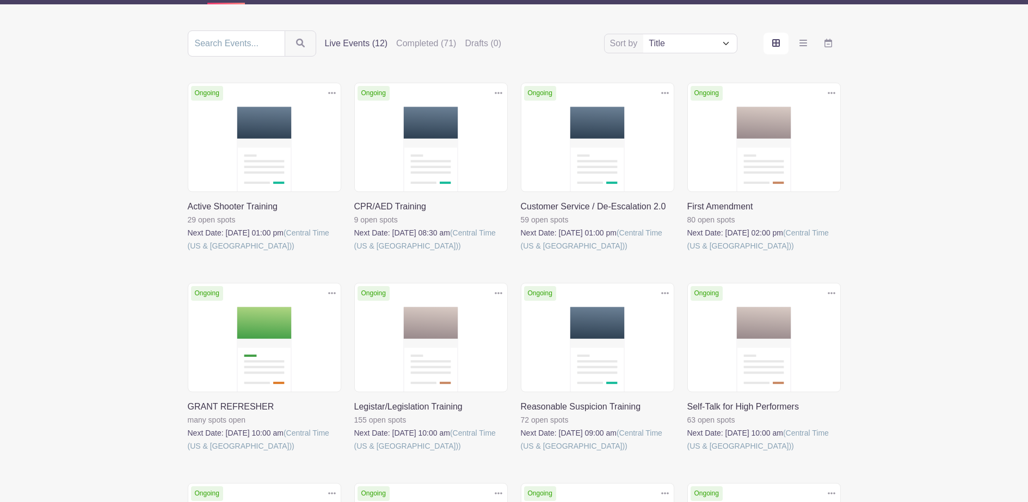
scroll to position [109, 0]
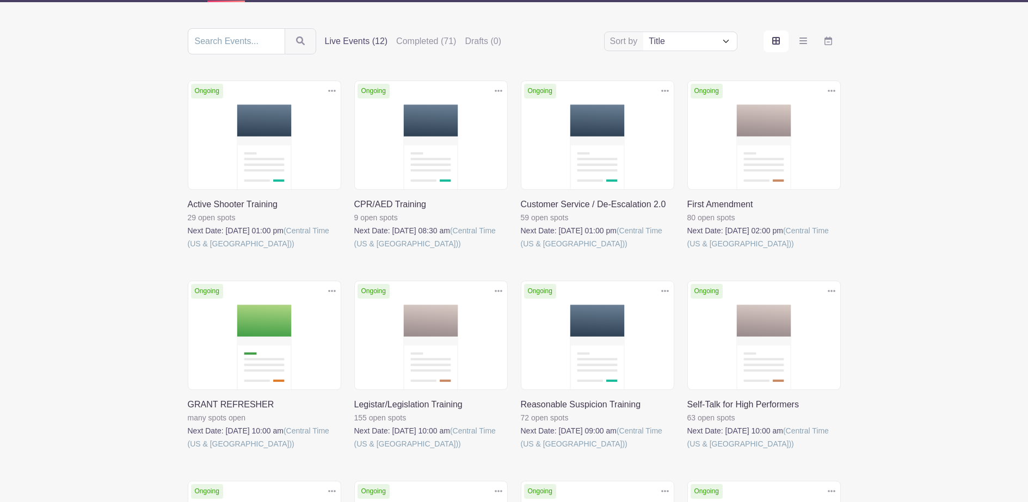
click at [188, 250] on link at bounding box center [188, 250] width 0 height 0
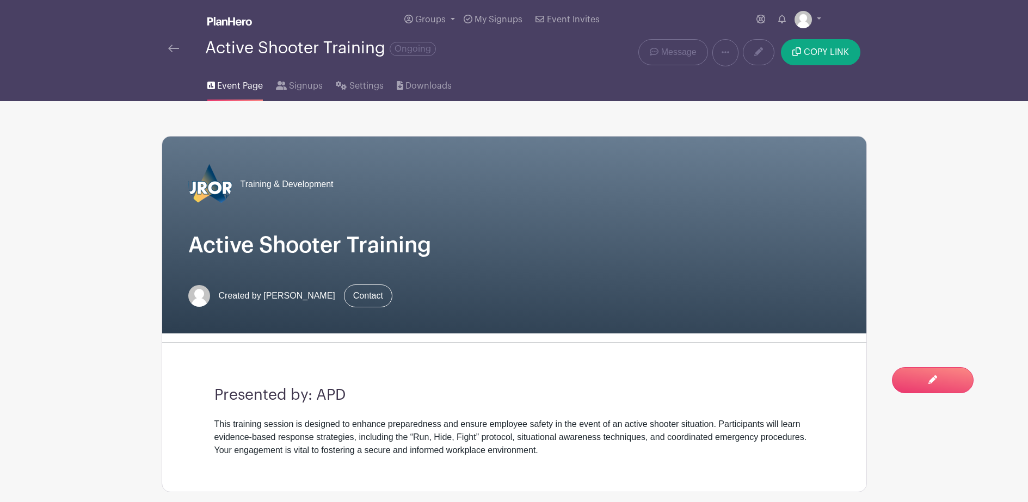
click at [446, 234] on h1 "Active Shooter Training" at bounding box center [514, 245] width 652 height 26
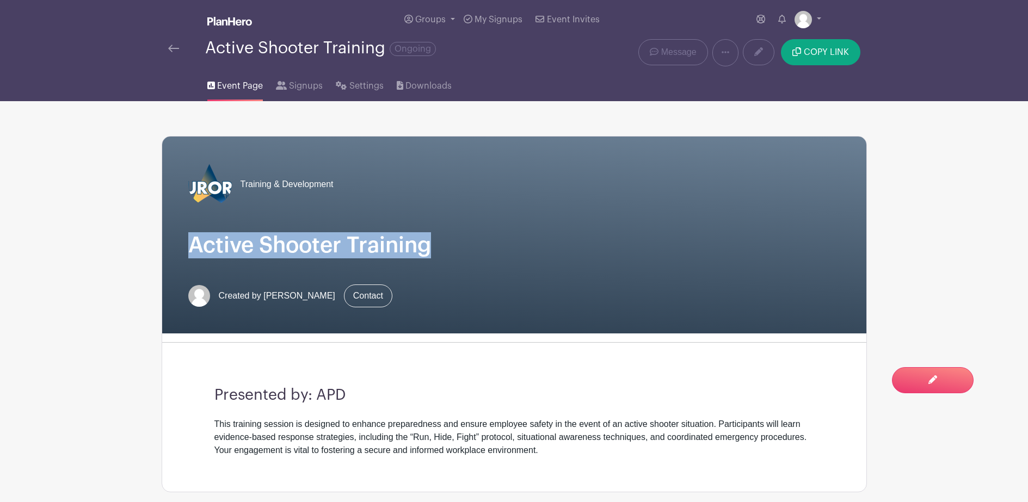
drag, startPoint x: 437, startPoint y: 249, endPoint x: 186, endPoint y: 235, distance: 251.3
click at [186, 235] on div "Training & Development Active Shooter Training Created by [PERSON_NAME] Contact" at bounding box center [514, 235] width 704 height 197
drag, startPoint x: 186, startPoint y: 235, endPoint x: 209, endPoint y: 236, distance: 22.9
copy h1 "Active Shooter Training"
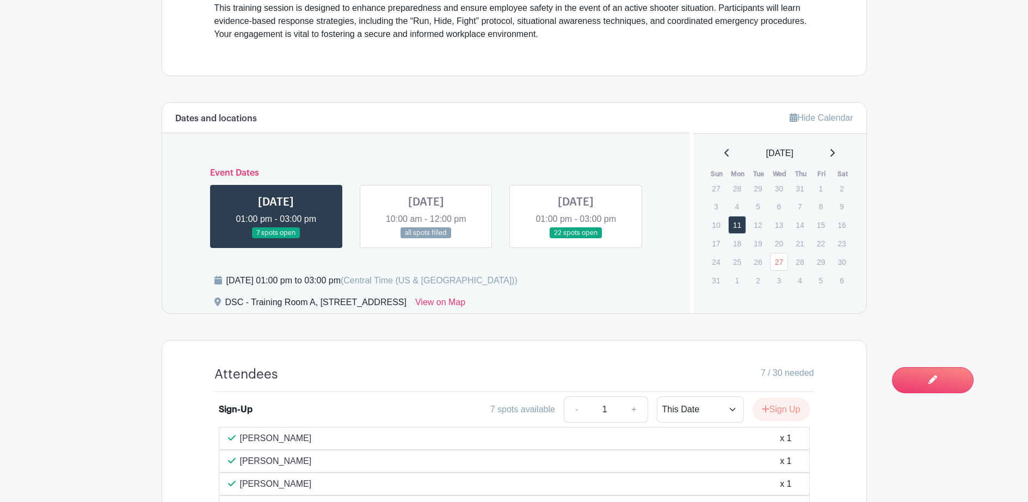
scroll to position [435, 0]
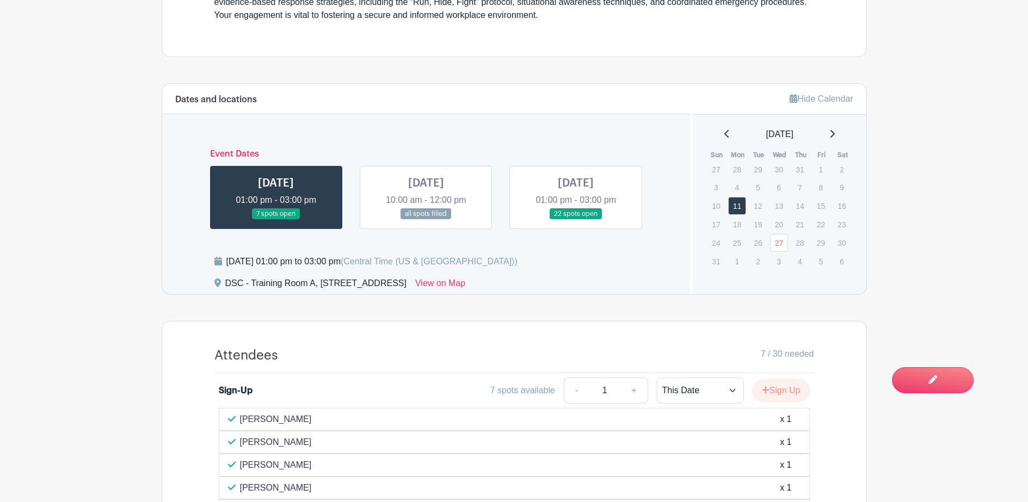
click at [420, 263] on span "(Central Time (US & [GEOGRAPHIC_DATA]))" at bounding box center [429, 261] width 177 height 9
drag, startPoint x: 420, startPoint y: 263, endPoint x: 238, endPoint y: 261, distance: 182.4
click at [238, 261] on div "[DATE] 01:00 pm to 03:00 pm (Central Time ([GEOGRAPHIC_DATA] & [GEOGRAPHIC_DATA…" at bounding box center [371, 261] width 291 height 13
copy div "[DATE] 01:00 pm to 03:00 pm"
click at [305, 286] on div "DSC - Training Room A, [STREET_ADDRESS]" at bounding box center [315, 285] width 181 height 17
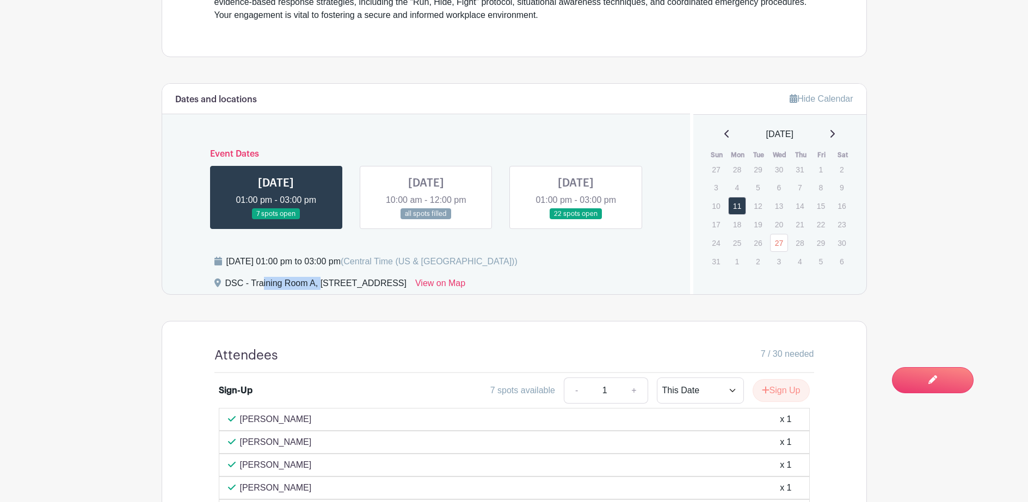
drag, startPoint x: 223, startPoint y: 283, endPoint x: 316, endPoint y: 283, distance: 93.1
click at [316, 283] on div "DSC - Training Room A, [STREET_ADDRESS] View on Map" at bounding box center [445, 285] width 463 height 17
drag, startPoint x: 316, startPoint y: 283, endPoint x: 310, endPoint y: 284, distance: 6.1
copy div "DSC - Training Room A"
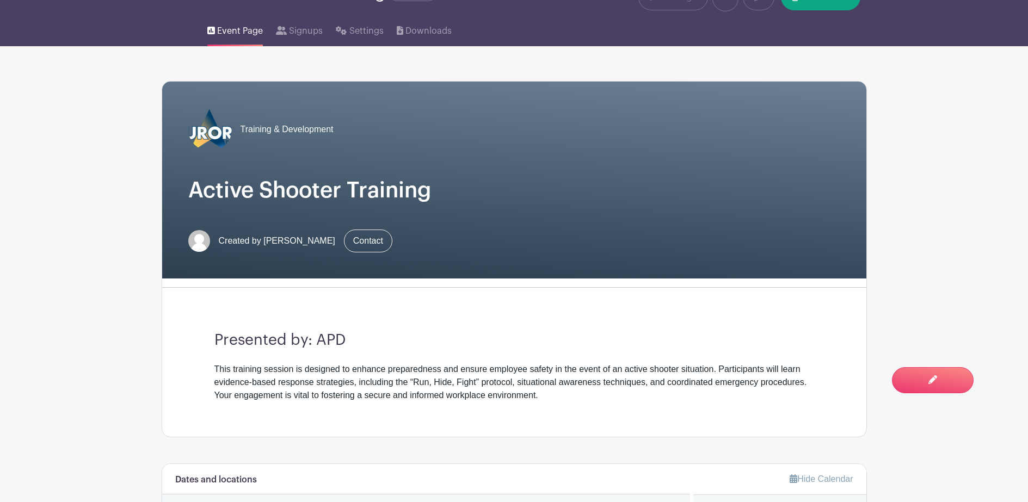
scroll to position [54, 0]
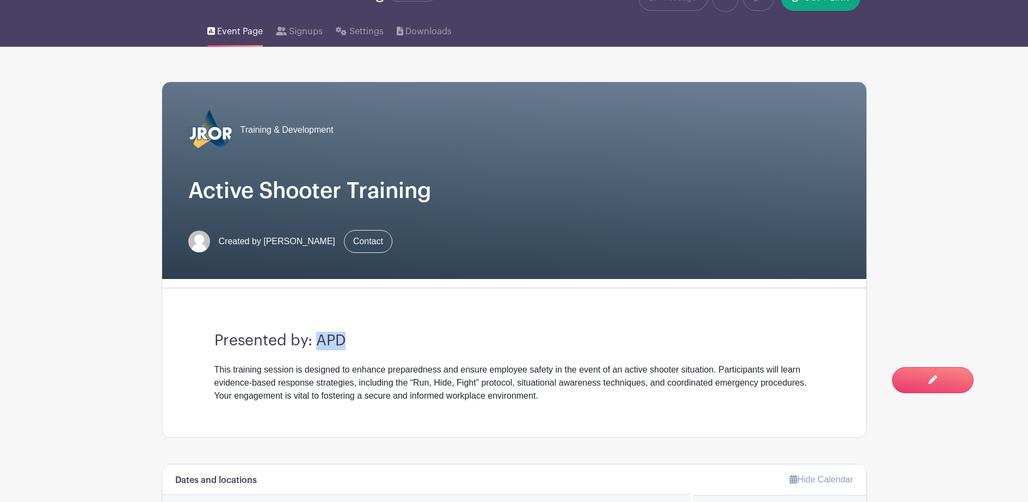
drag, startPoint x: 346, startPoint y: 338, endPoint x: 314, endPoint y: 340, distance: 32.2
click at [314, 340] on h3 "Presented by: APD" at bounding box center [514, 341] width 600 height 19
copy h3 "APD"
